Goal: Information Seeking & Learning: Stay updated

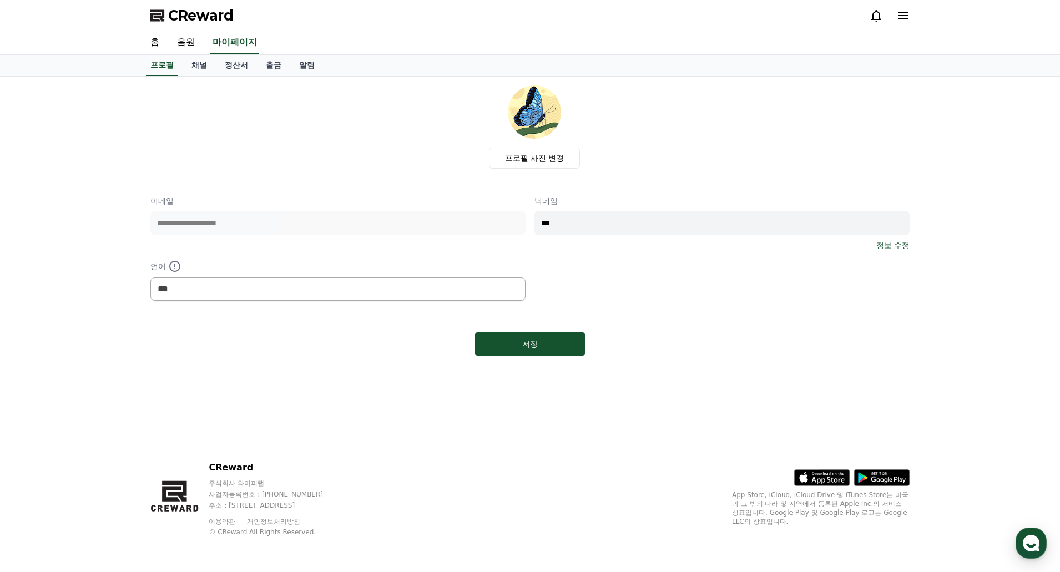
select select "**********"
click at [193, 64] on link "채널" at bounding box center [199, 65] width 33 height 21
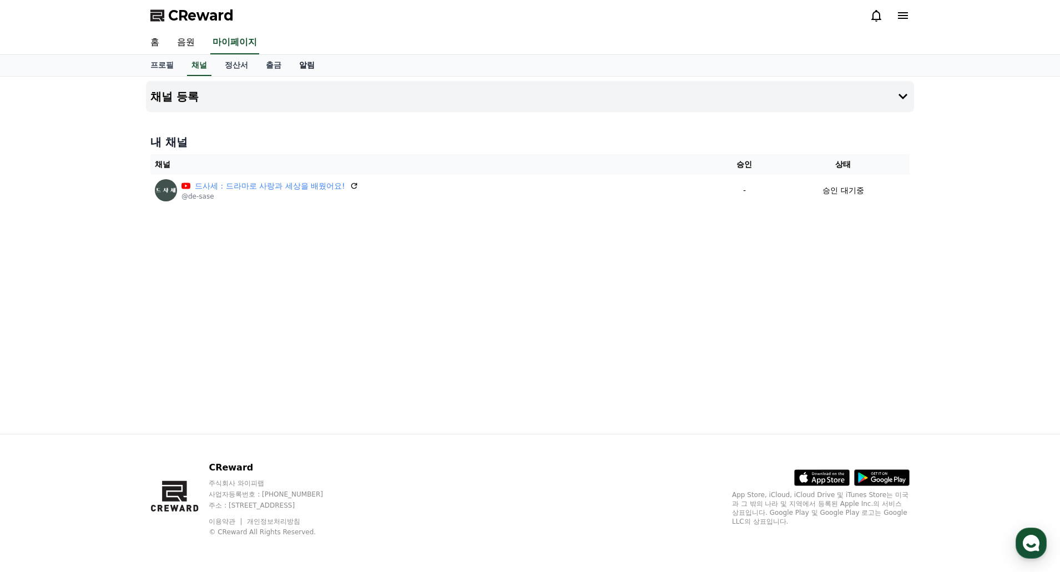
click at [308, 74] on link "알림" at bounding box center [306, 65] width 33 height 21
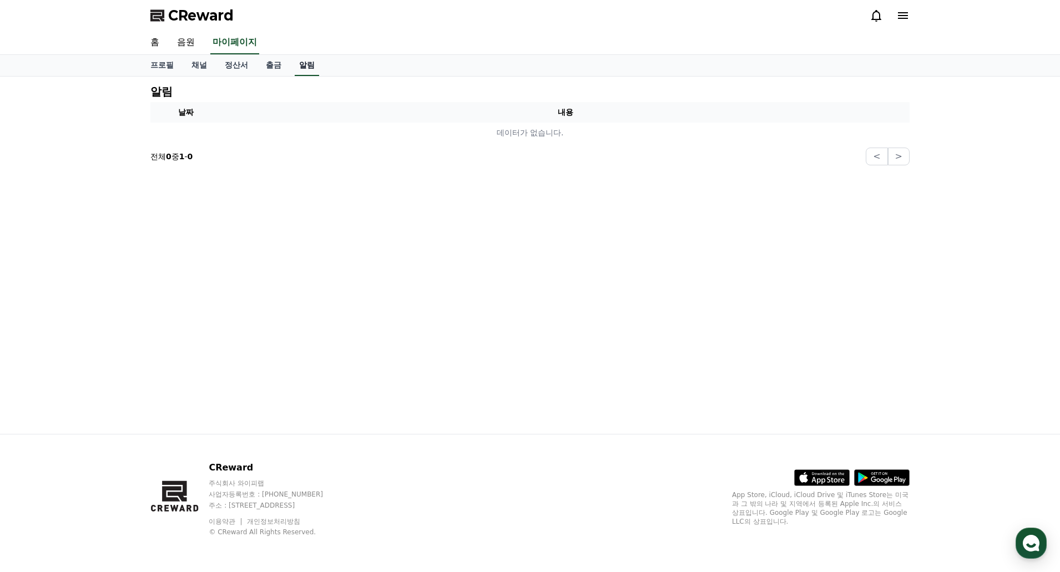
click at [305, 68] on link "알림" at bounding box center [307, 65] width 24 height 21
click at [249, 67] on link "정산서" at bounding box center [236, 65] width 41 height 21
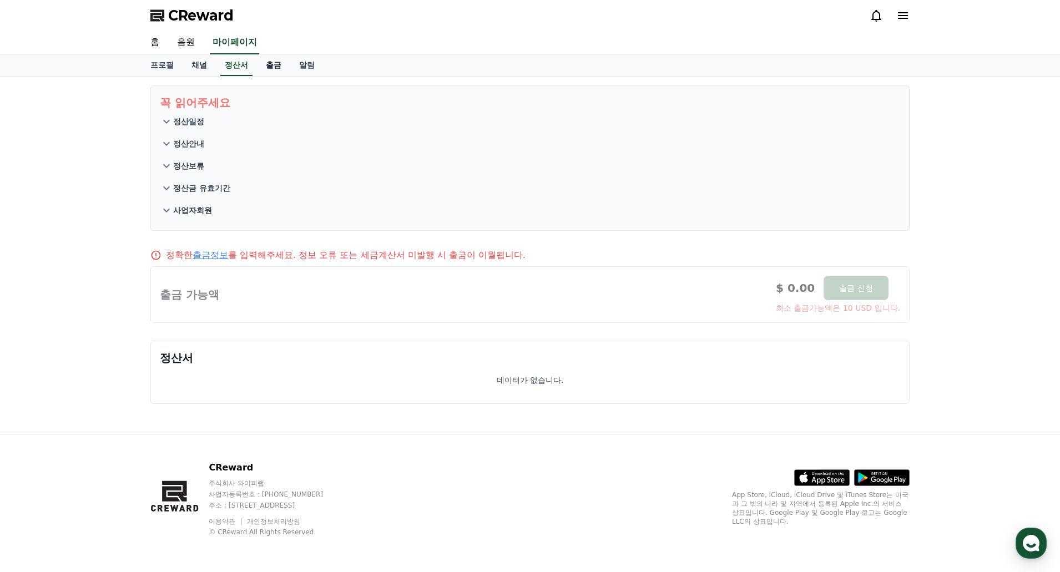
click at [260, 66] on link "출금" at bounding box center [273, 65] width 33 height 21
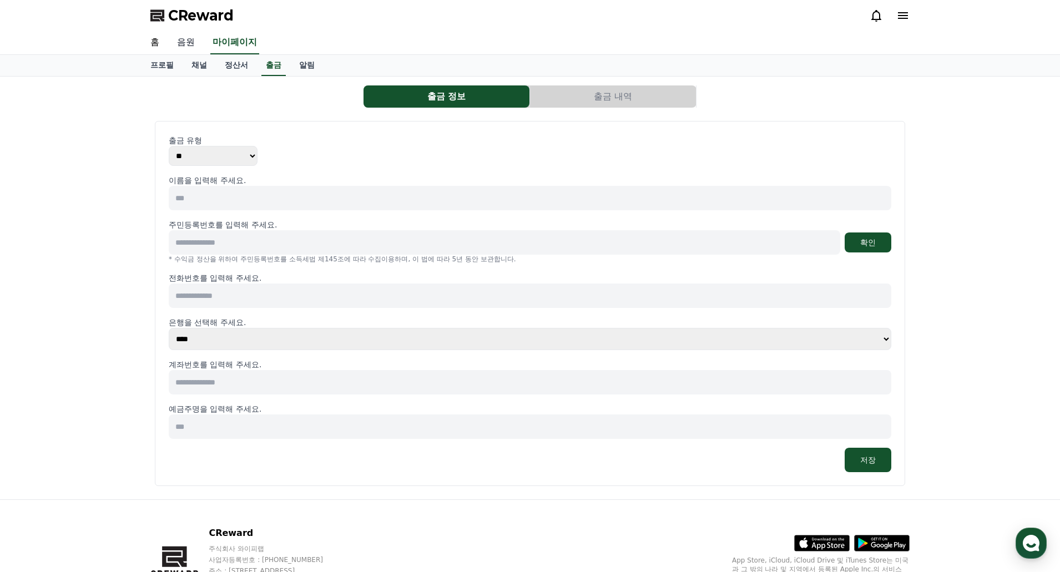
click at [187, 40] on link "음원" at bounding box center [186, 42] width 36 height 23
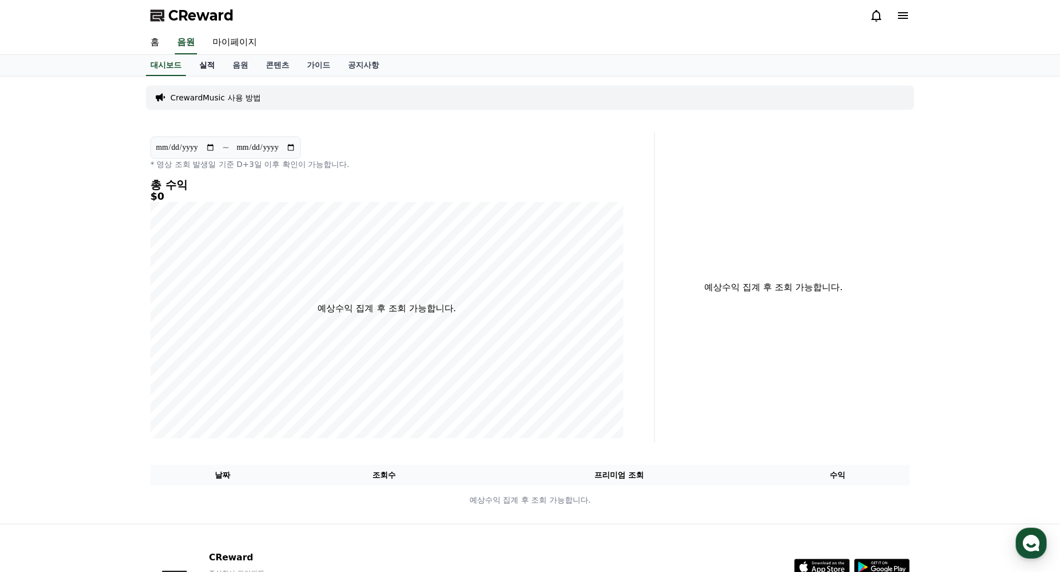
click at [204, 65] on link "실적" at bounding box center [206, 65] width 33 height 21
click at [227, 66] on link "음원" at bounding box center [240, 65] width 33 height 21
click at [269, 66] on link "콘텐츠" at bounding box center [277, 65] width 41 height 21
click at [303, 66] on link "가이드" at bounding box center [318, 65] width 41 height 21
click at [358, 66] on link "공지사항" at bounding box center [363, 65] width 49 height 21
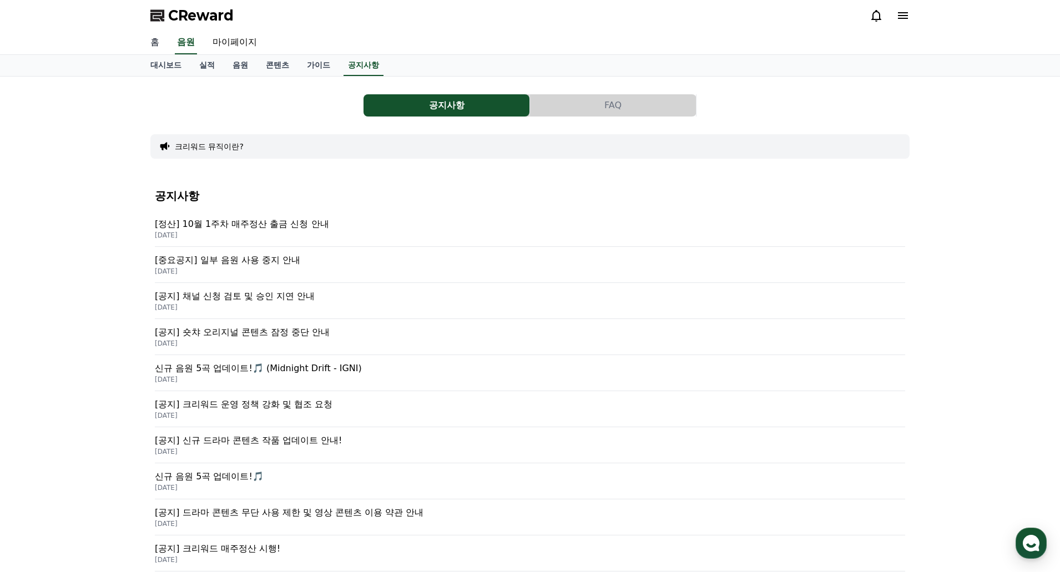
click at [156, 42] on link "홈" at bounding box center [155, 42] width 27 height 23
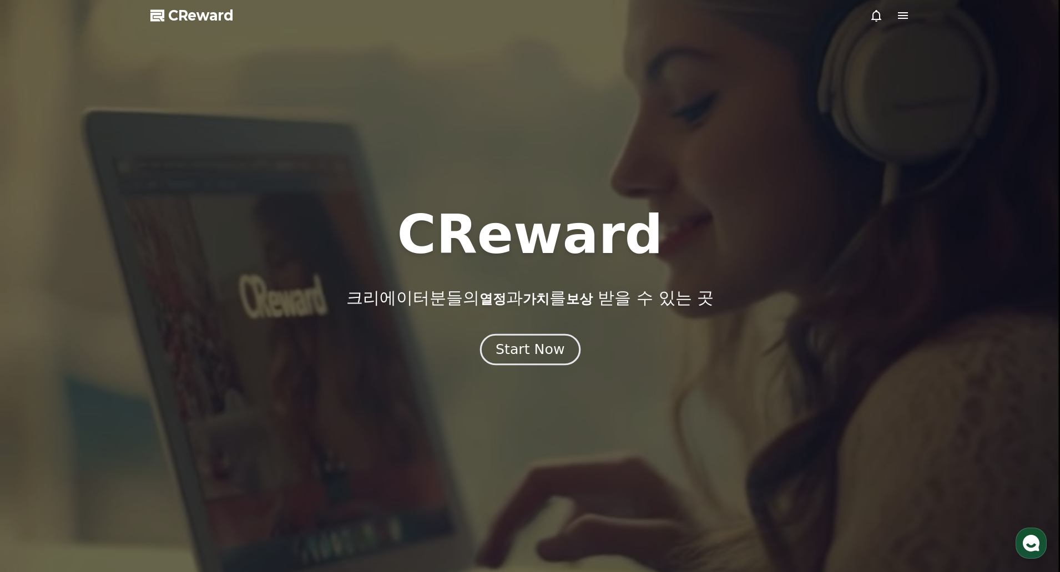
click at [548, 342] on div "Start Now" at bounding box center [530, 349] width 69 height 19
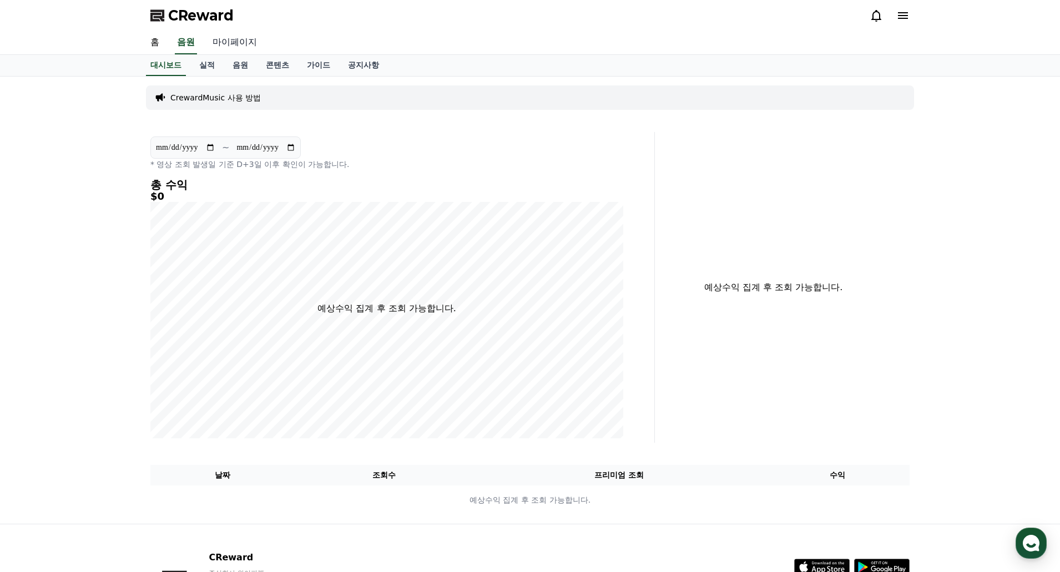
click at [222, 34] on link "마이페이지" at bounding box center [235, 42] width 62 height 23
select select "**********"
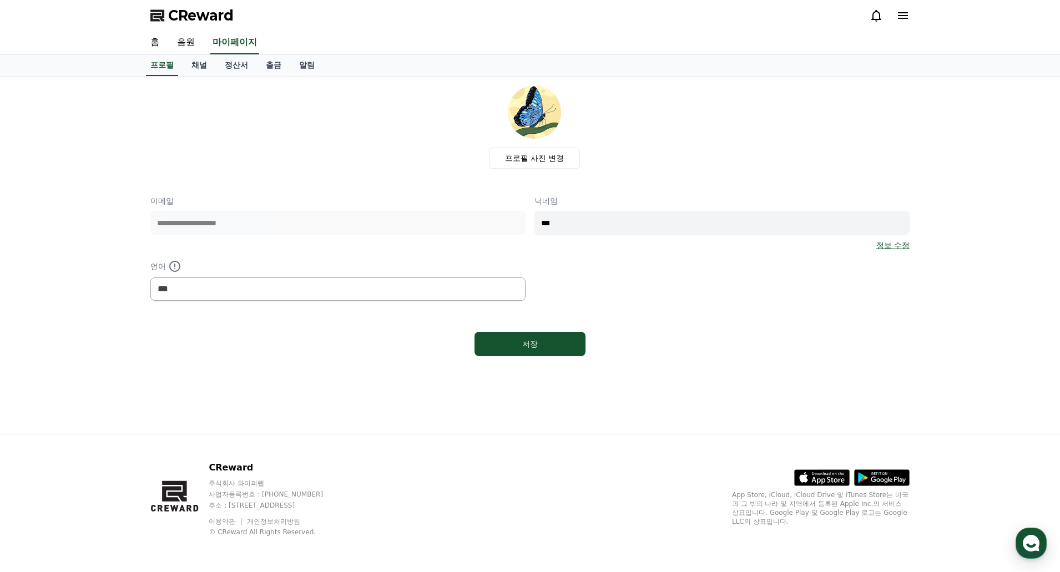
drag, startPoint x: 700, startPoint y: 27, endPoint x: 857, endPoint y: 19, distance: 156.7
click at [701, 27] on div "CReward" at bounding box center [530, 15] width 777 height 31
click at [900, 17] on icon at bounding box center [903, 15] width 13 height 13
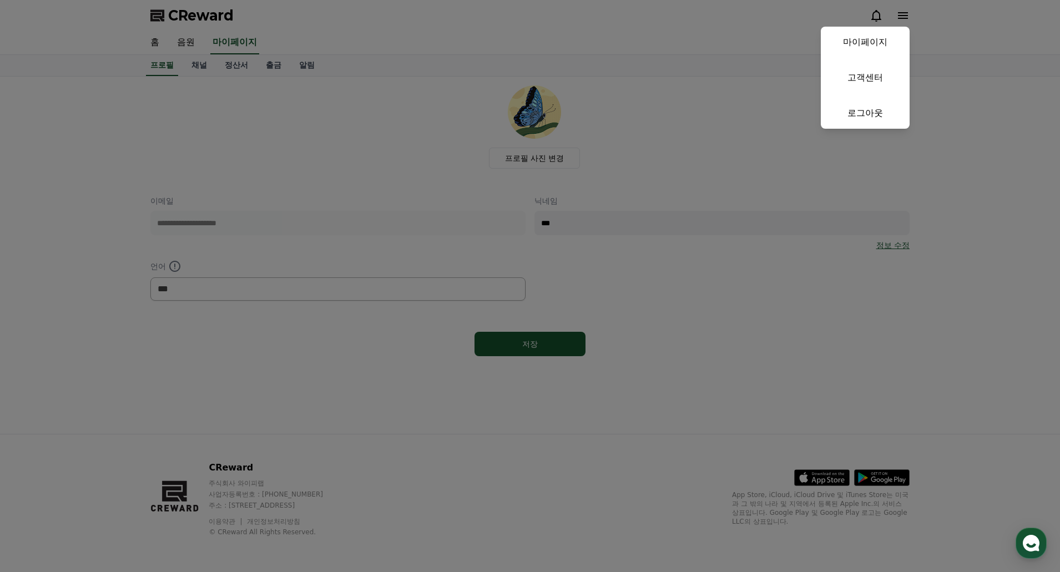
click at [639, 17] on button "close" at bounding box center [530, 286] width 1060 height 572
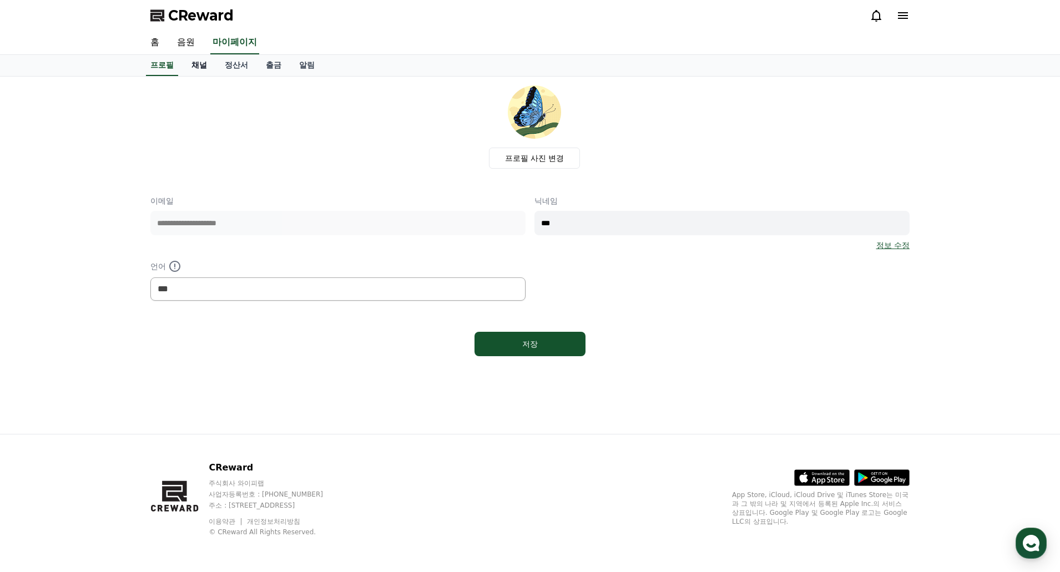
click at [200, 69] on link "채널" at bounding box center [199, 65] width 33 height 21
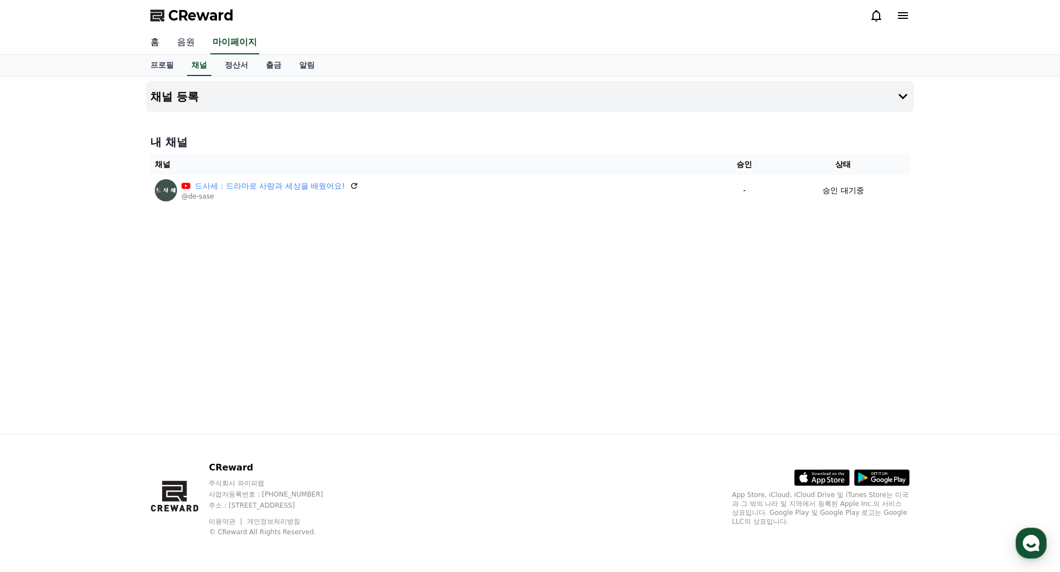
click at [180, 42] on link "음원" at bounding box center [186, 42] width 36 height 23
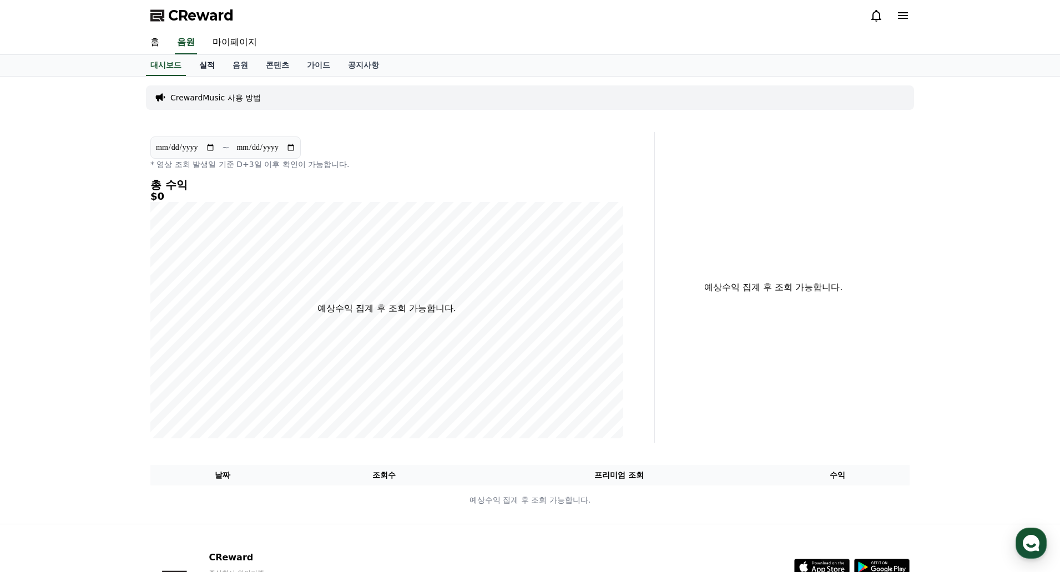
click at [205, 74] on link "실적" at bounding box center [206, 65] width 33 height 21
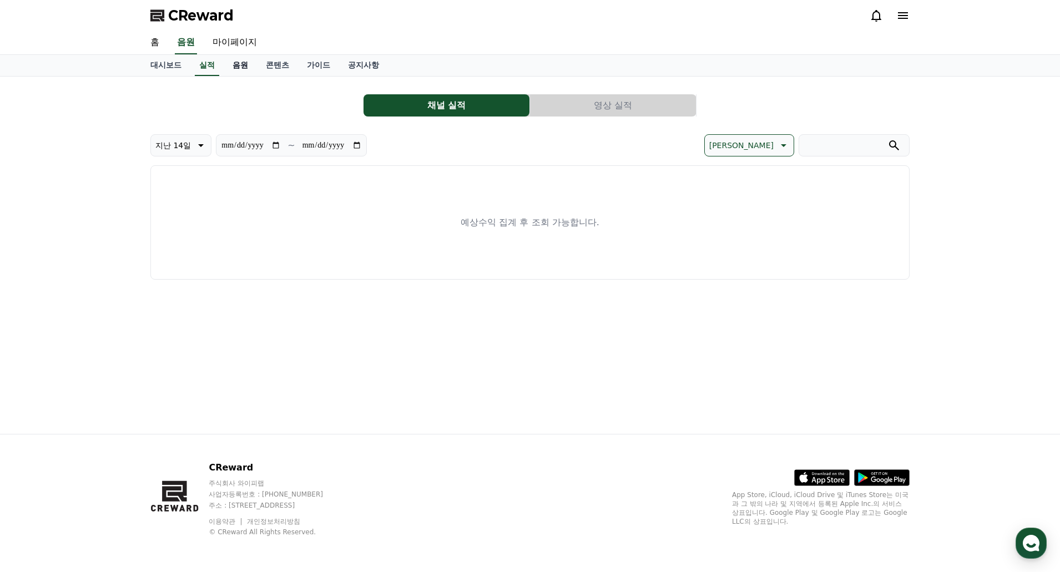
click at [233, 64] on link "음원" at bounding box center [240, 65] width 33 height 21
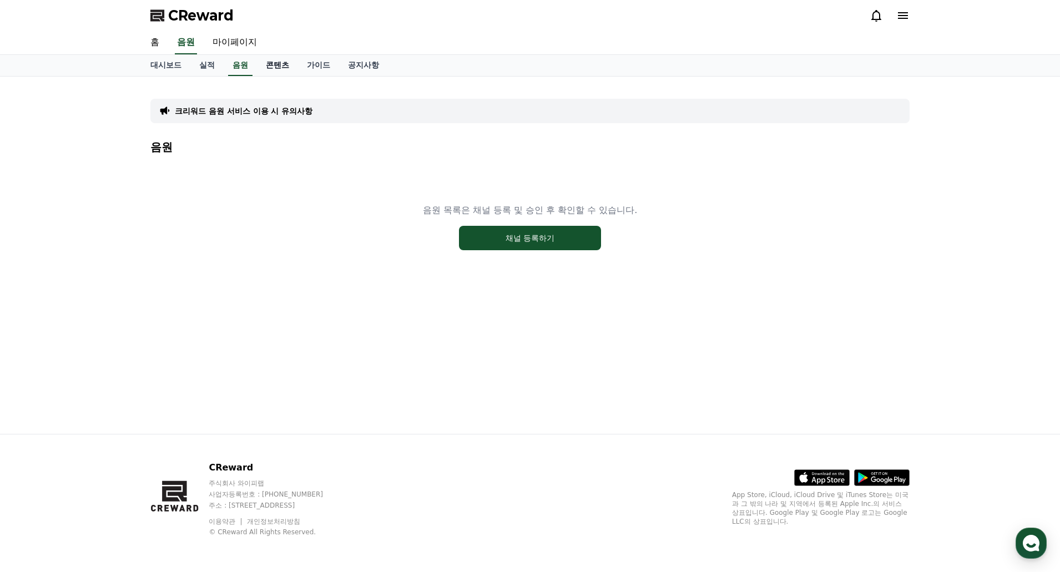
click at [274, 65] on link "콘텐츠" at bounding box center [277, 65] width 41 height 21
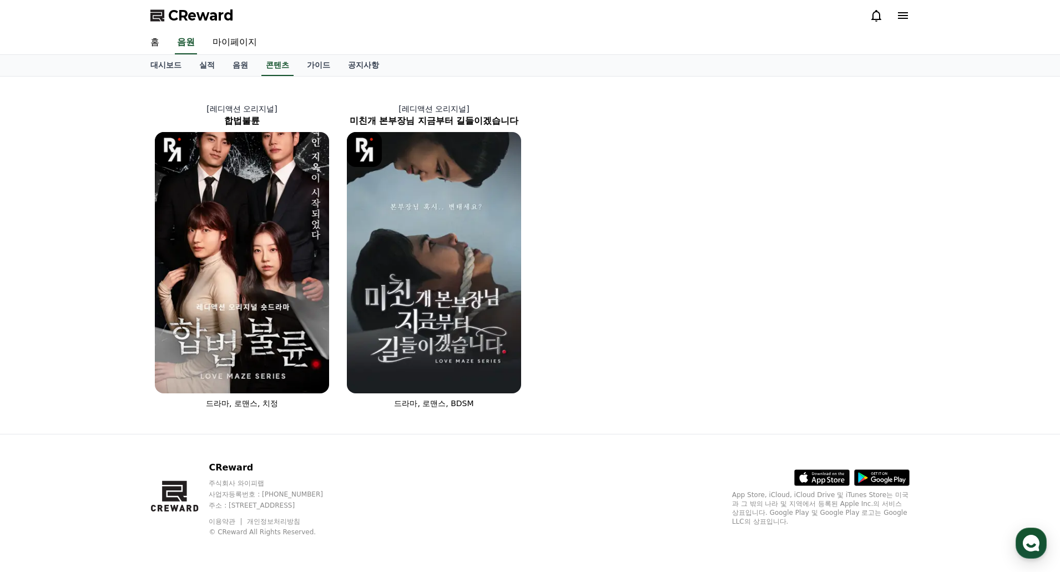
click at [605, 101] on div "[레디액션 오리지널] 합법불륜 드라마, 로맨스, 치정 [레디액션 오리지널] 미친개 본부장님 지금부터 길들이겠습니다 드라마, 로맨스, BDSM" at bounding box center [530, 249] width 768 height 337
click at [315, 64] on link "가이드" at bounding box center [318, 65] width 41 height 21
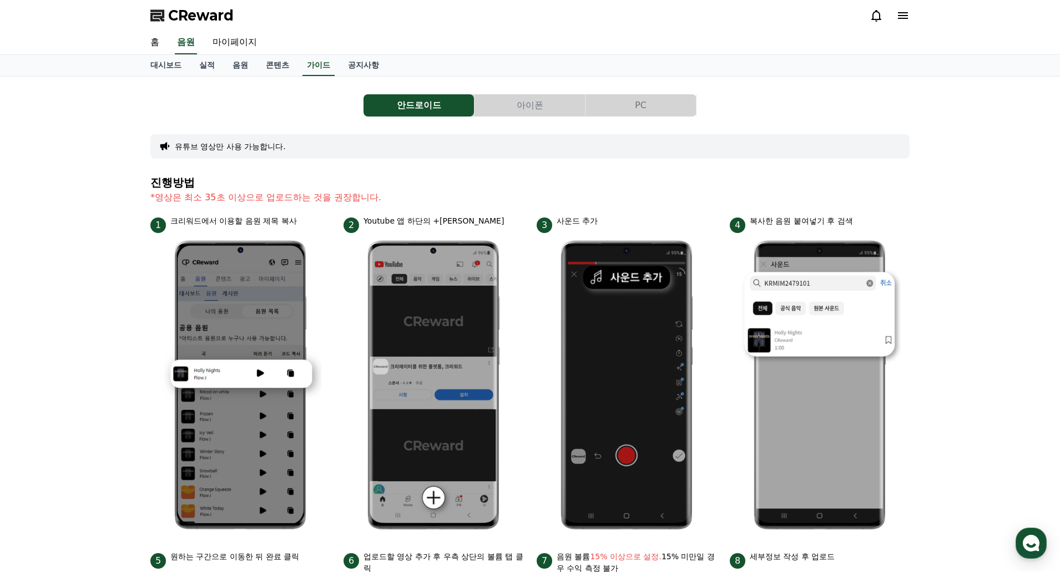
click at [646, 100] on button "PC" at bounding box center [641, 105] width 110 height 22
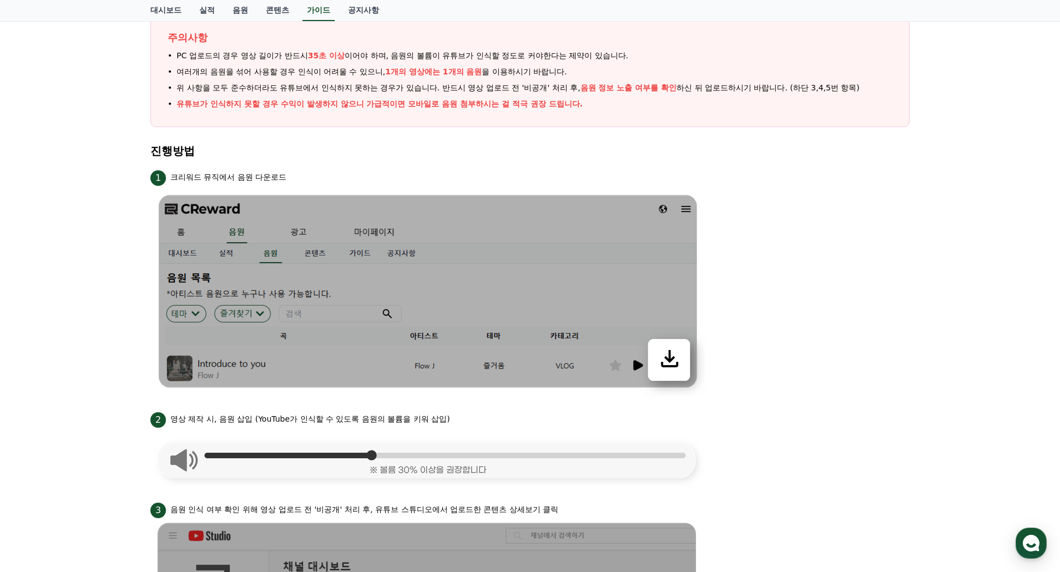
scroll to position [167, 0]
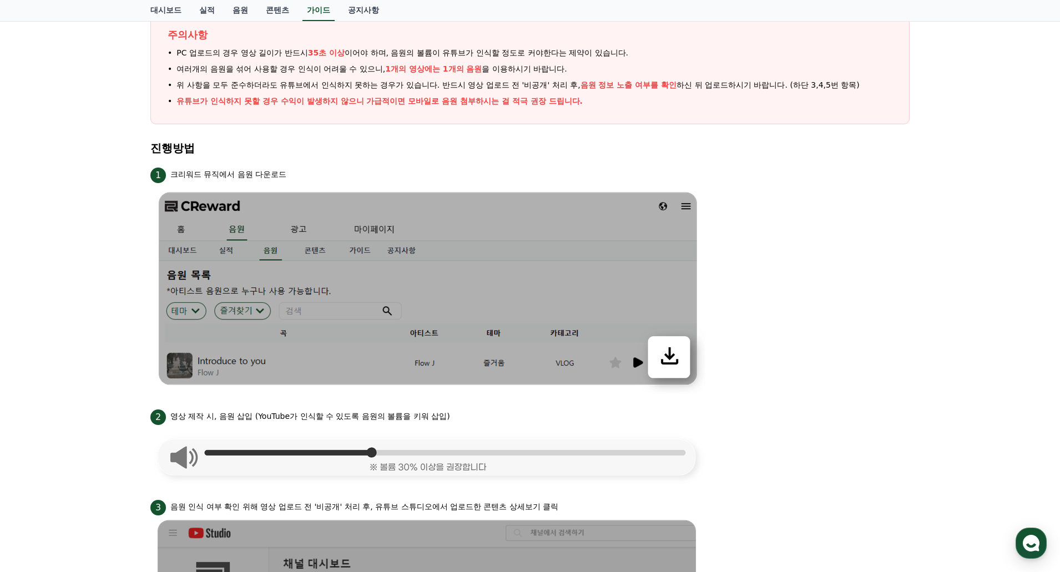
click at [325, 106] on p "유튜브가 인식하지 못할 경우 수익이 발생하지 않으니 가급적이면 모바일로 음원 첨부하시는 걸 적극 권장 드립니다." at bounding box center [380, 101] width 406 height 12
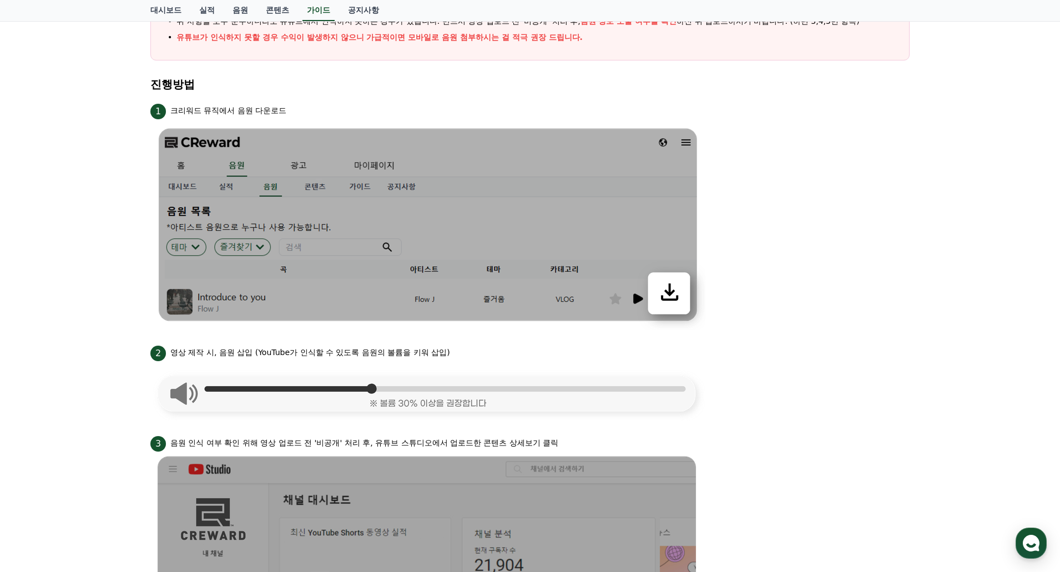
scroll to position [0, 0]
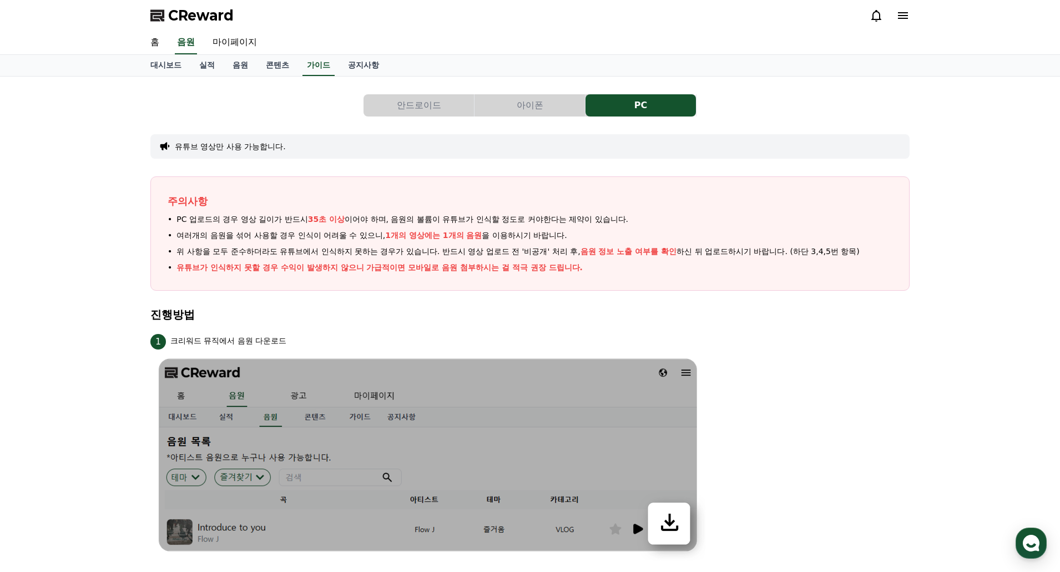
click at [596, 194] on p "주의사항" at bounding box center [530, 202] width 725 height 16
click at [366, 58] on link "공지사항" at bounding box center [363, 65] width 49 height 21
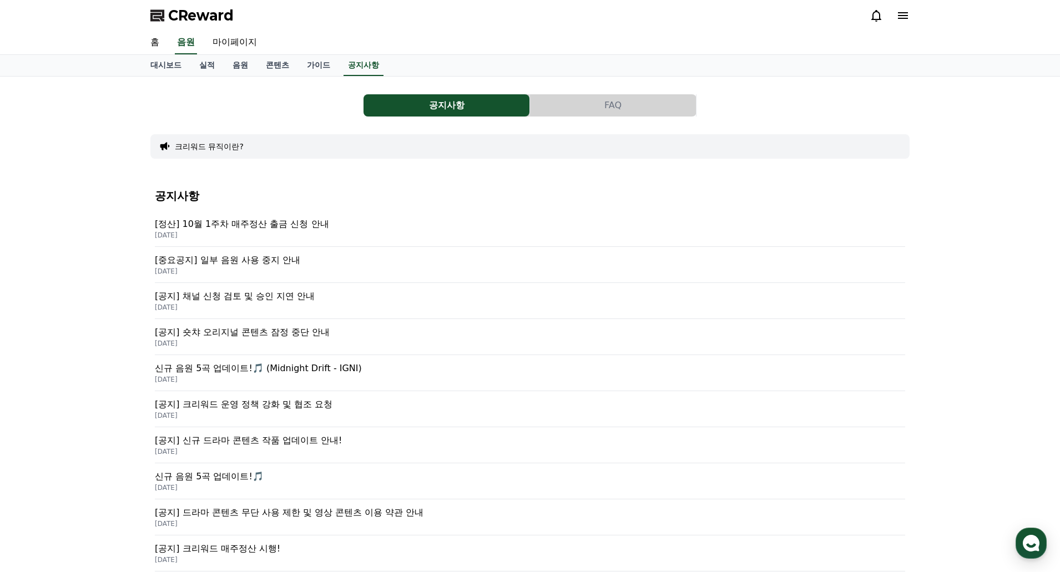
click at [259, 255] on p "[중요공지] 일부 음원 사용 중지 안내" at bounding box center [530, 260] width 751 height 13
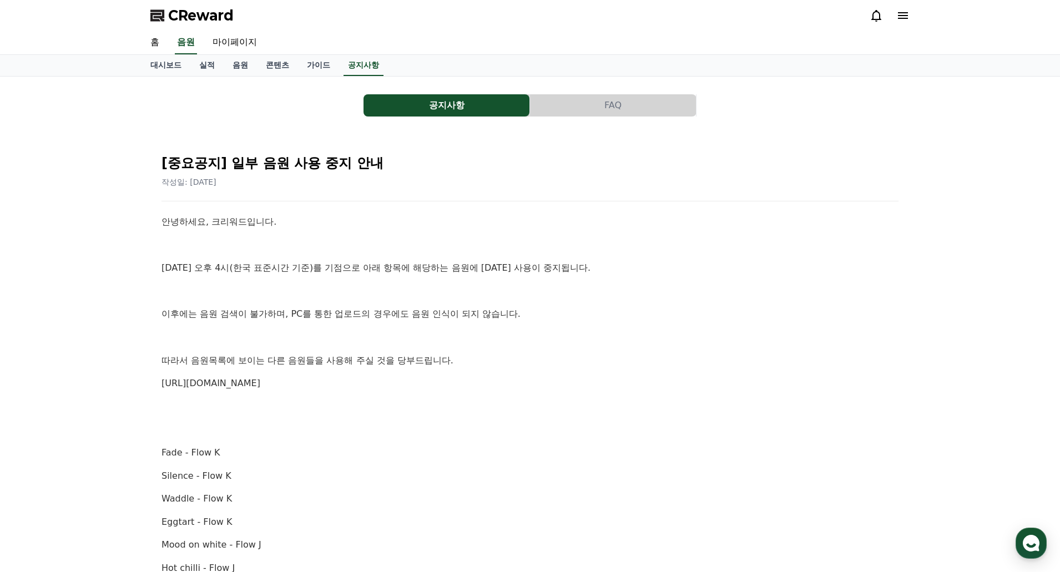
click at [250, 311] on p "이후에는 음원 검색이 불가하며, PC를 통한 업로드의 경우에도 음원 인식이 되지 않습니다." at bounding box center [530, 314] width 737 height 14
click at [316, 223] on p "안녕하세요, 크리워드입니다." at bounding box center [530, 222] width 737 height 14
click at [192, 271] on p "[DATE] 오후 4시(한국 표준시간 기준)를 기점으로 아래 항목에 해당하는 음원에 [DATE] 사용이 중지됩니다." at bounding box center [530, 268] width 737 height 14
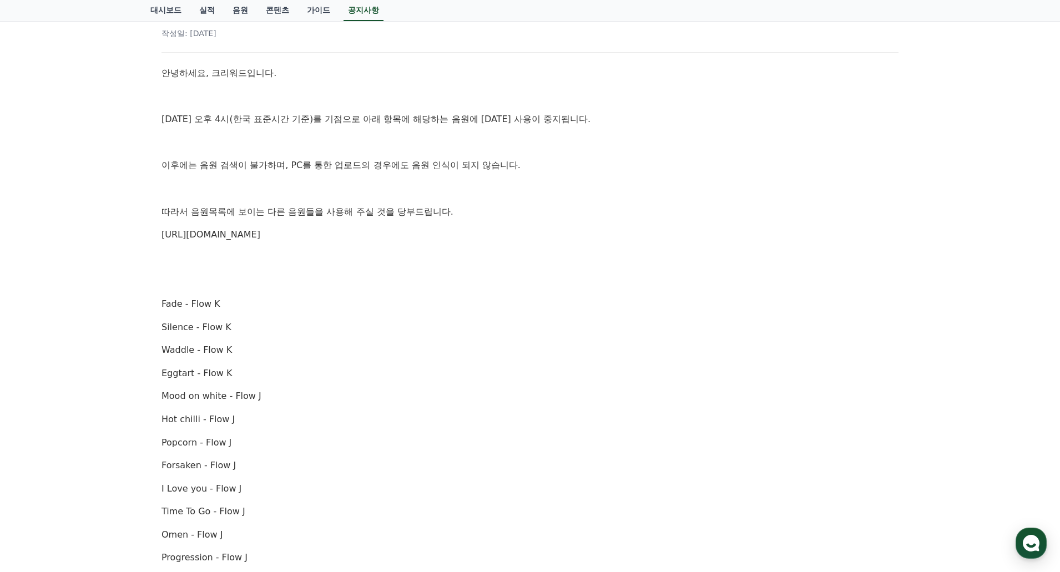
scroll to position [56, 0]
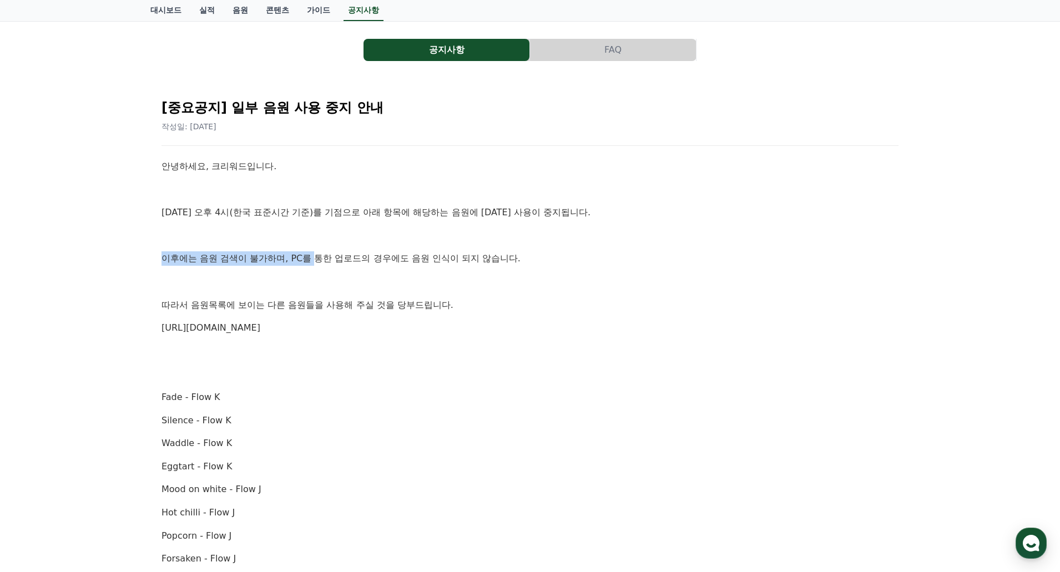
drag, startPoint x: 165, startPoint y: 256, endPoint x: 304, endPoint y: 257, distance: 138.8
click at [304, 257] on p "이후에는 음원 검색이 불가하며, PC를 통한 업로드의 경우에도 음원 인식이 되지 않습니다." at bounding box center [530, 258] width 737 height 14
click at [441, 251] on p "이후에는 음원 검색이 불가하며, PC를 통한 업로드의 경우에도 음원 인식이 되지 않습니다." at bounding box center [530, 258] width 737 height 14
click at [512, 257] on p "이후에는 음원 검색이 불가하며, PC를 통한 업로드의 경우에도 음원 인식이 되지 않습니다." at bounding box center [530, 258] width 737 height 14
click at [260, 329] on link "[URL][DOMAIN_NAME]" at bounding box center [211, 328] width 99 height 11
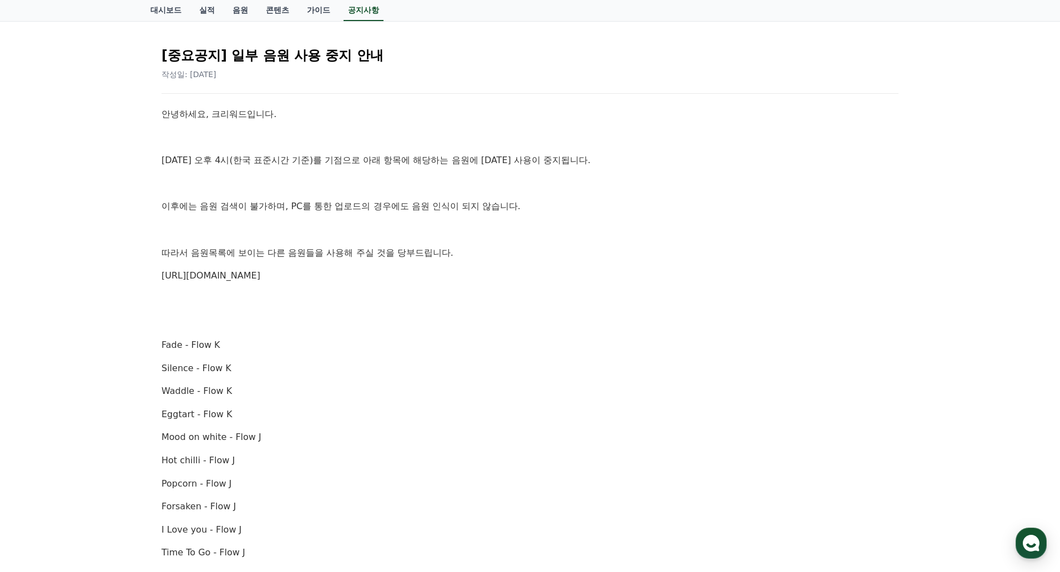
scroll to position [0, 0]
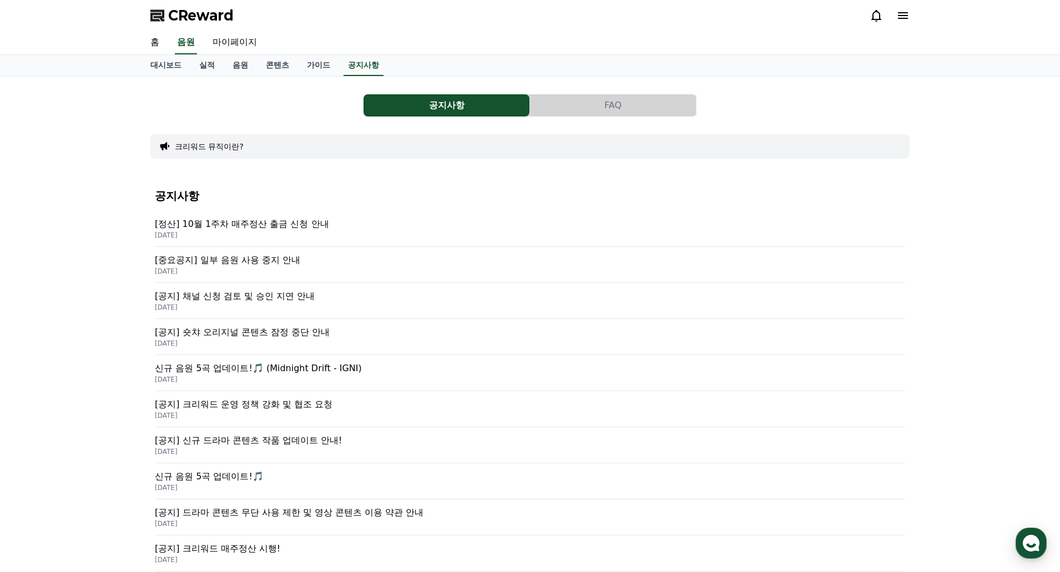
click at [225, 308] on p "[DATE]" at bounding box center [530, 307] width 751 height 9
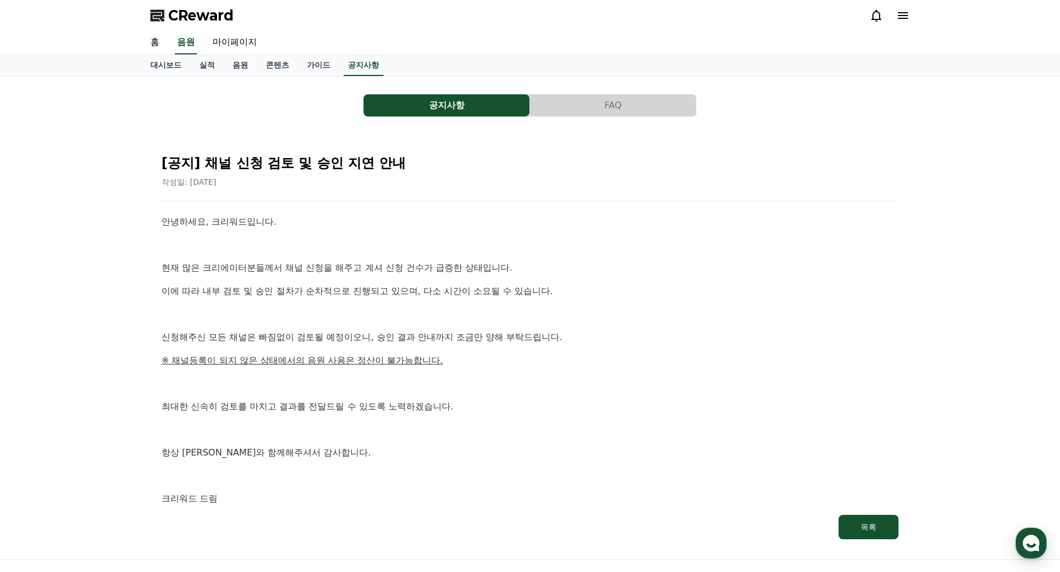
click at [225, 308] on p at bounding box center [530, 314] width 737 height 14
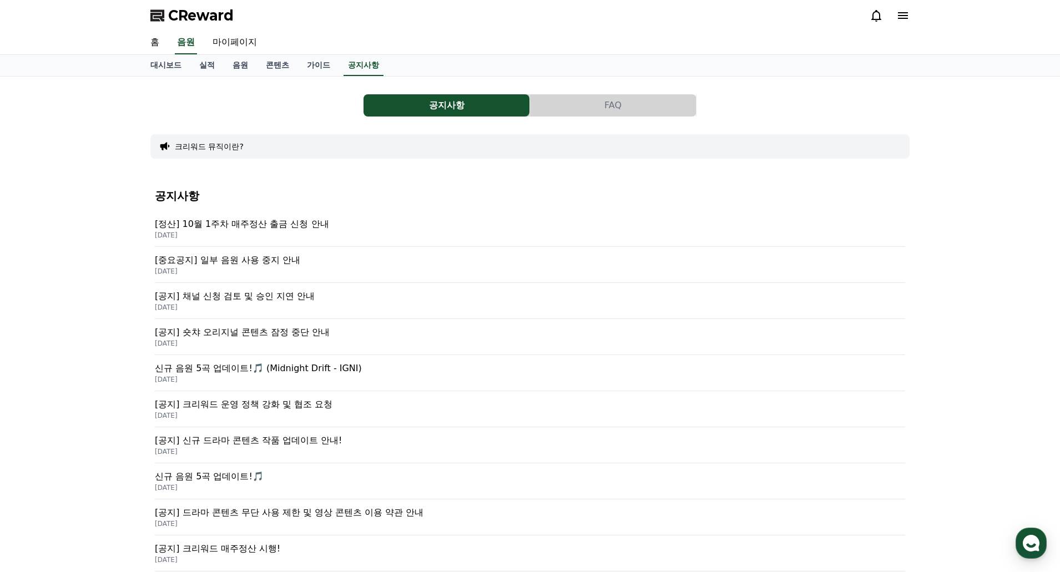
click at [210, 338] on p "[공지] 숏챠 오리지널 콘텐츠 잠정 중단 안내" at bounding box center [530, 332] width 751 height 13
click at [325, 404] on p "[공지] 크리워드 운영 정책 강화 및 협조 요청" at bounding box center [530, 404] width 751 height 13
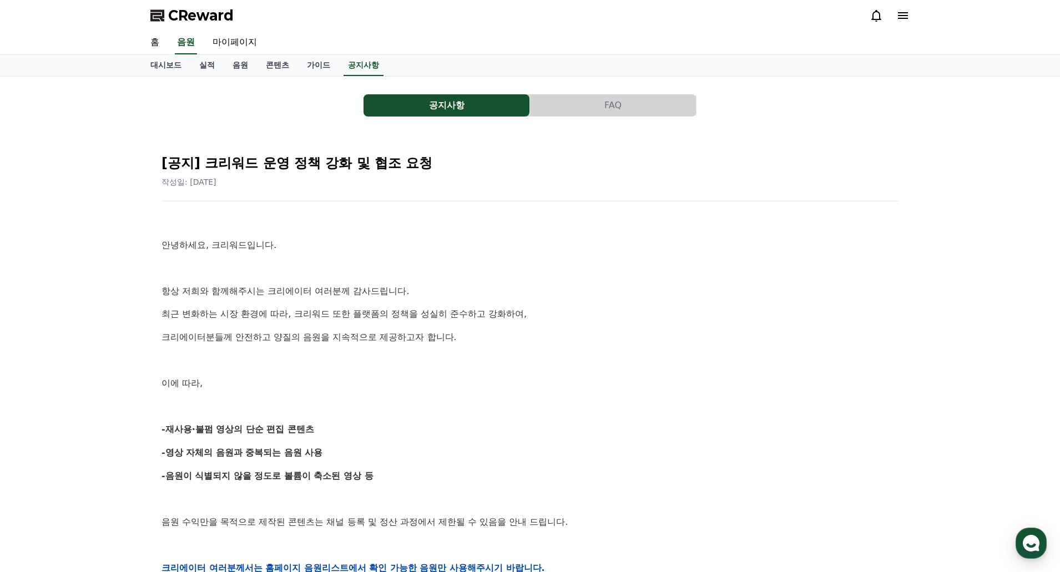
click at [325, 380] on p "이에 따라," at bounding box center [530, 383] width 737 height 14
click at [328, 374] on div "안녕하세요, 크리워드입니다. 항상 저희와 함께해주시는 크리에이터 여러분께 감사드립니다. 최근 변화하는 시장 환경에 따라, 크리워드 또한 플랫폼…" at bounding box center [530, 568] width 737 height 707
click at [348, 398] on div "안녕하세요, 크리워드입니다. 항상 저희와 함께해주시는 크리에이터 여러분께 감사드립니다. 최근 변화하는 시장 환경에 따라, 크리워드 또한 플랫폼…" at bounding box center [530, 568] width 737 height 707
